Goal: Find specific page/section: Find specific page/section

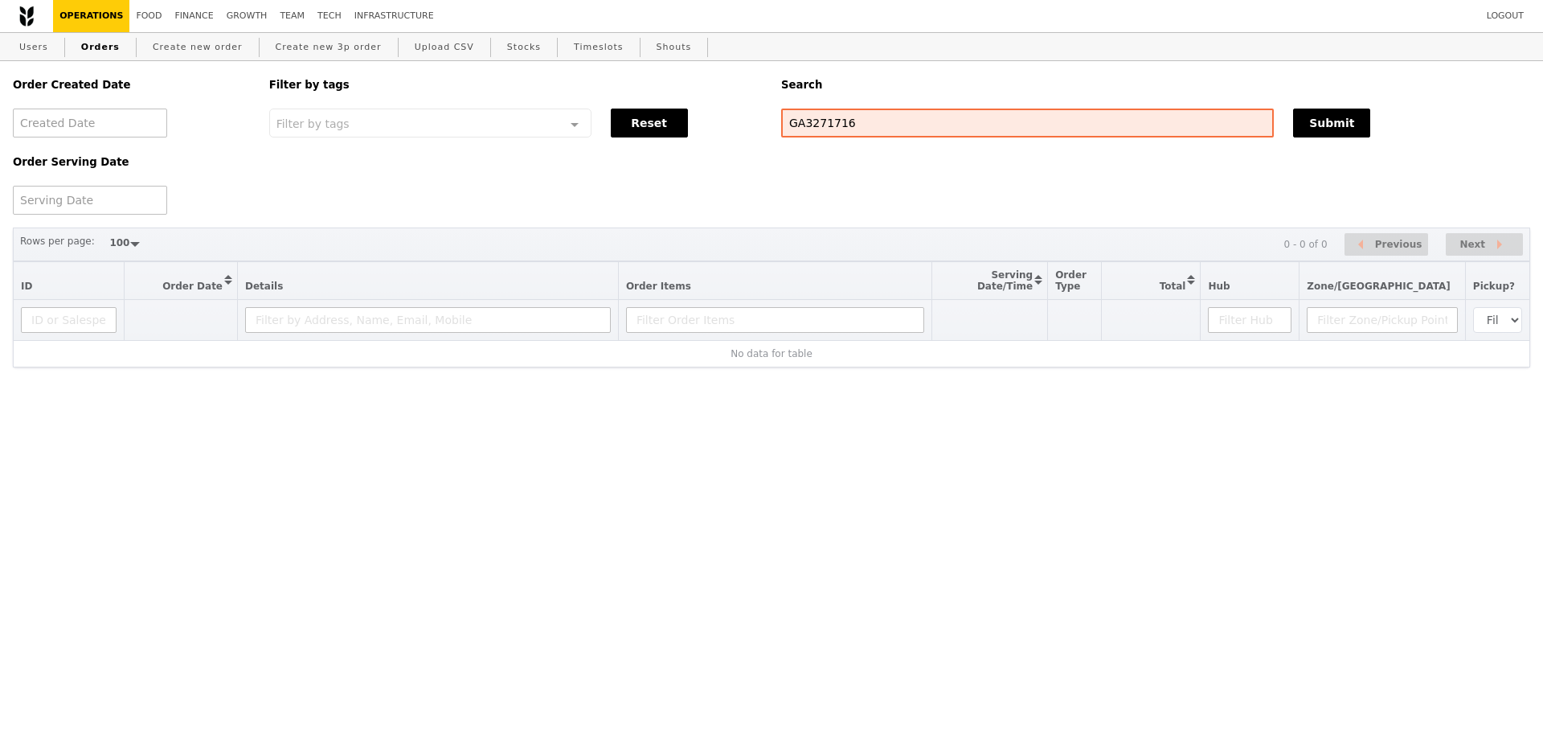
select select "100"
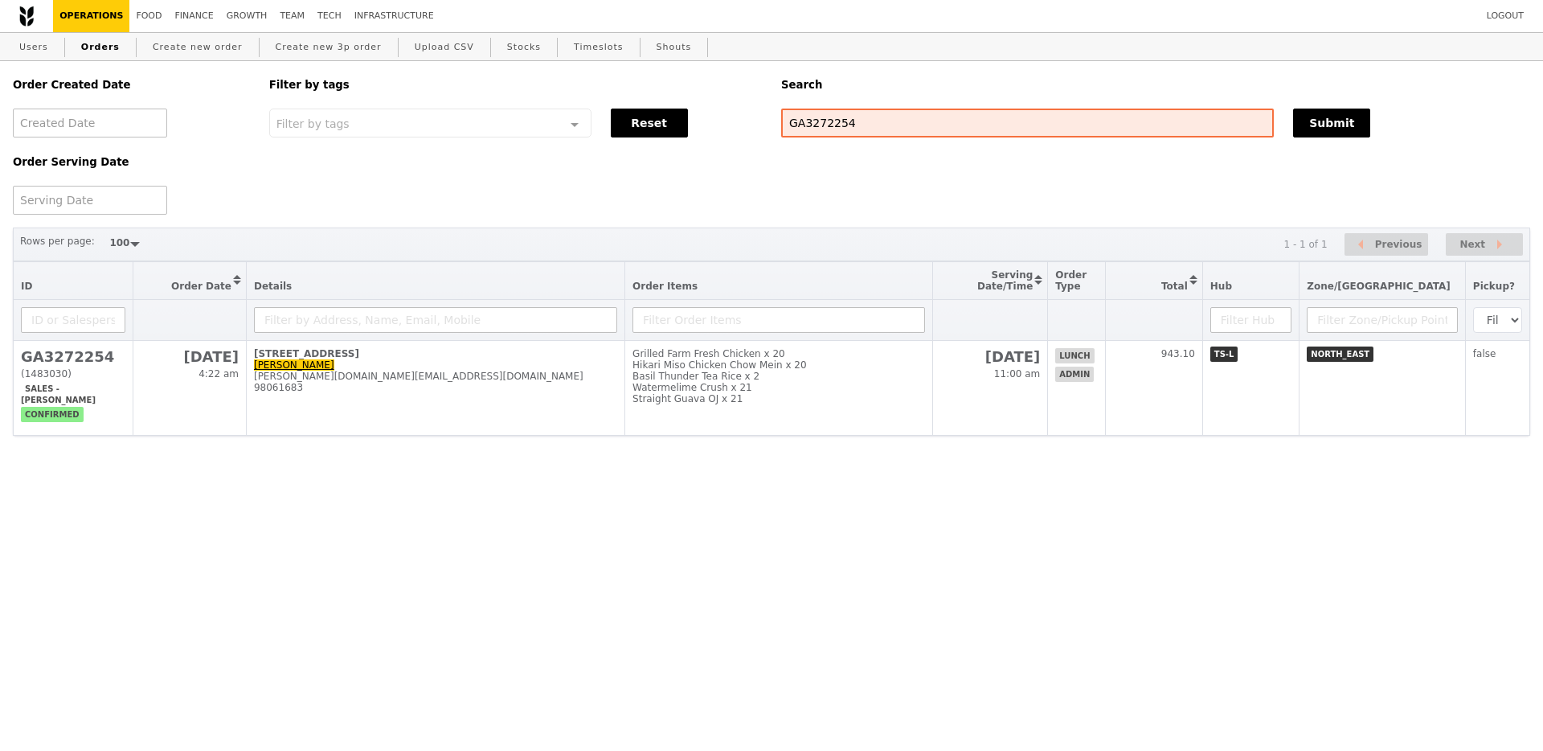
select select "100"
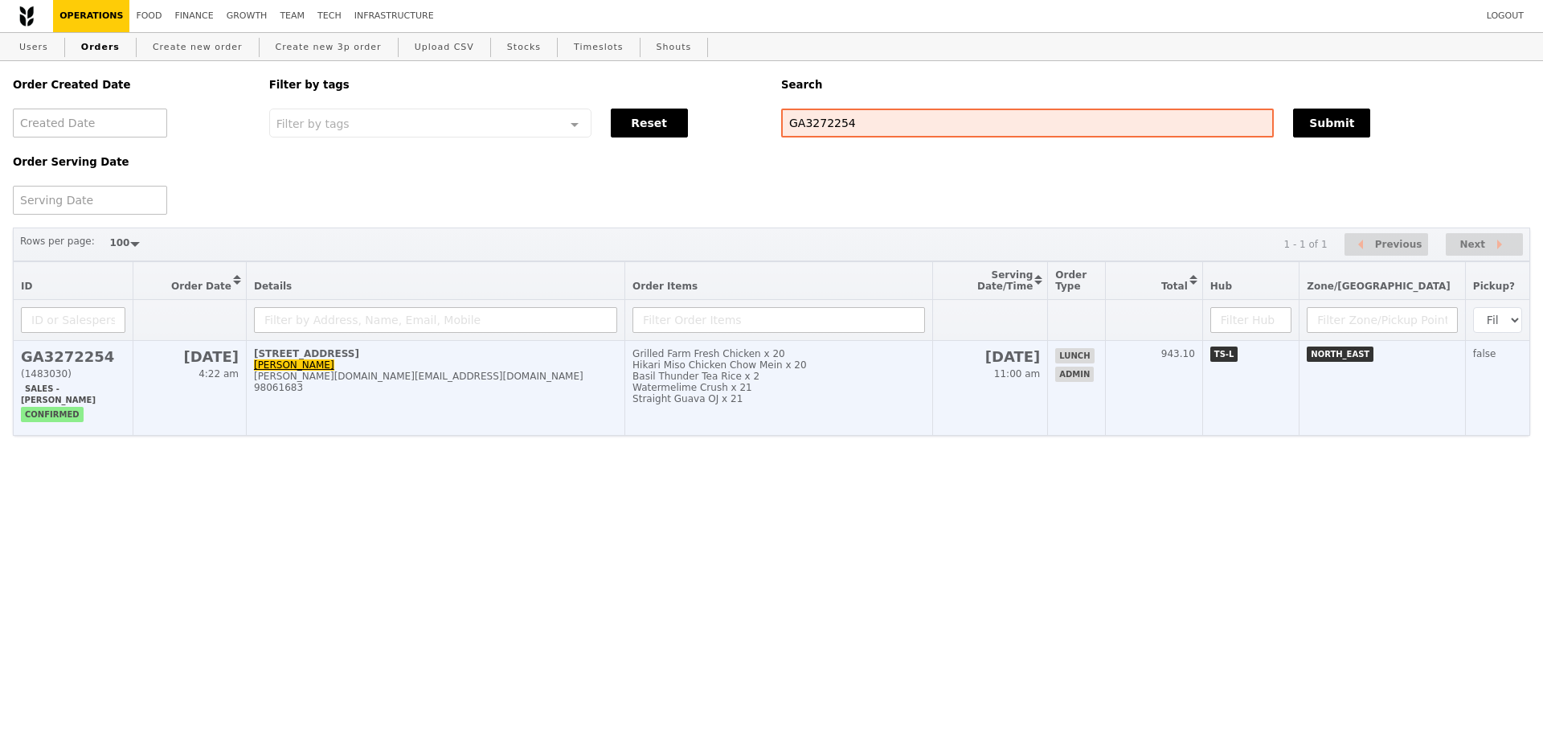
click at [816, 414] on td "Grilled Farm Fresh Chicken x 20 Hikari Miso Chicken Chow Mein x 20 Basil Thunde…" at bounding box center [779, 388] width 308 height 95
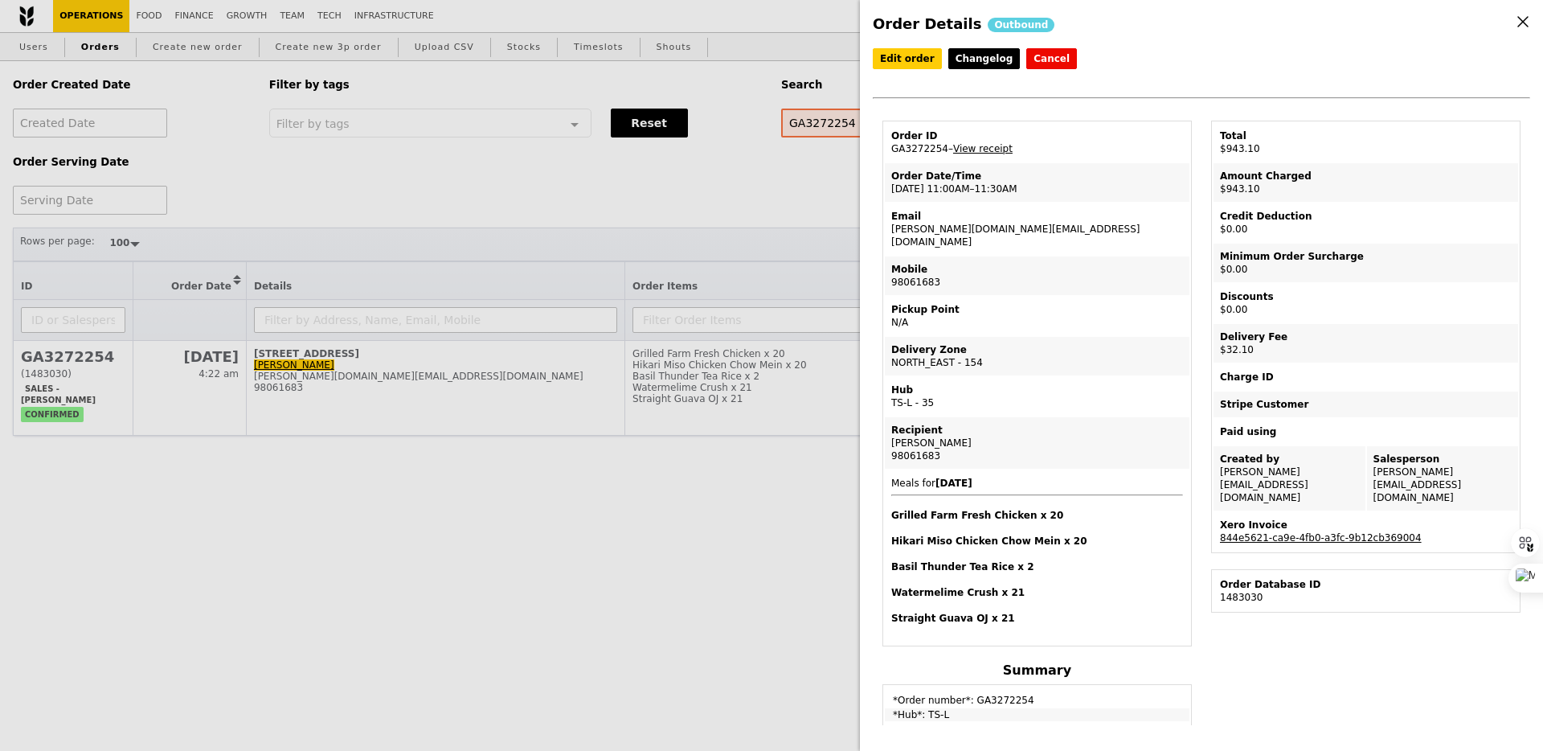
scroll to position [1, 0]
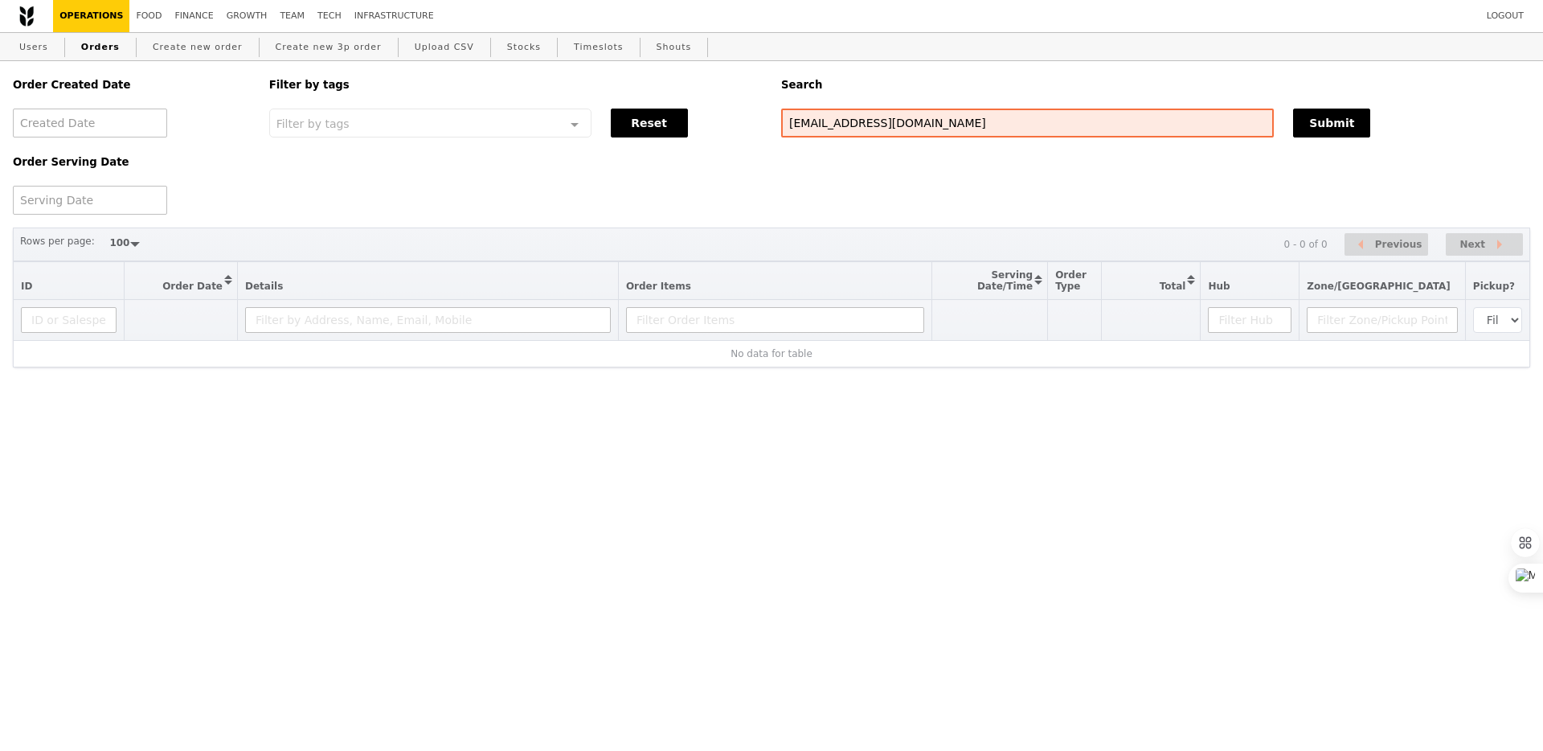
select select "100"
